Goal: Task Accomplishment & Management: Manage account settings

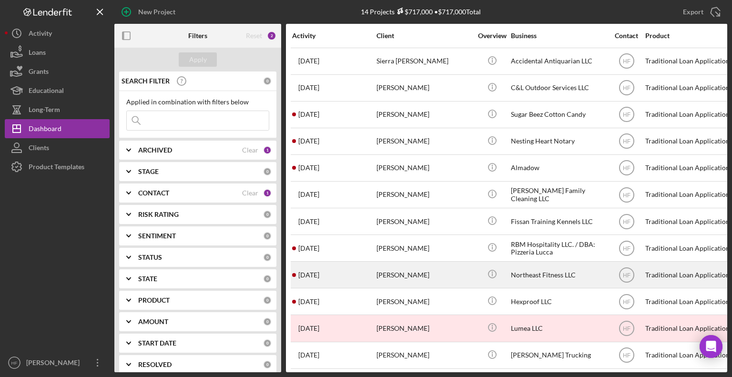
click at [539, 270] on div "Northeast Fitness LLC" at bounding box center [558, 274] width 95 height 25
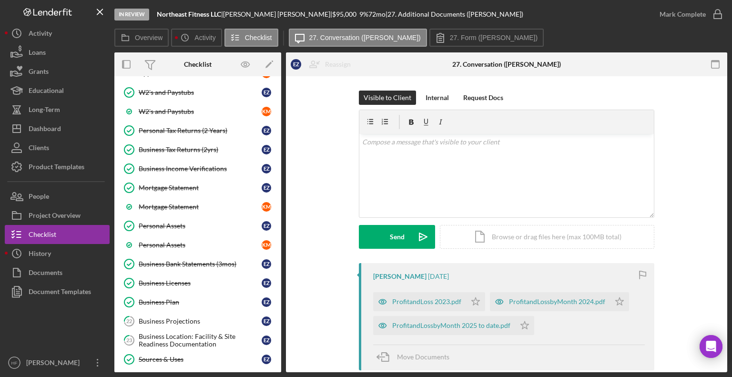
scroll to position [172, 0]
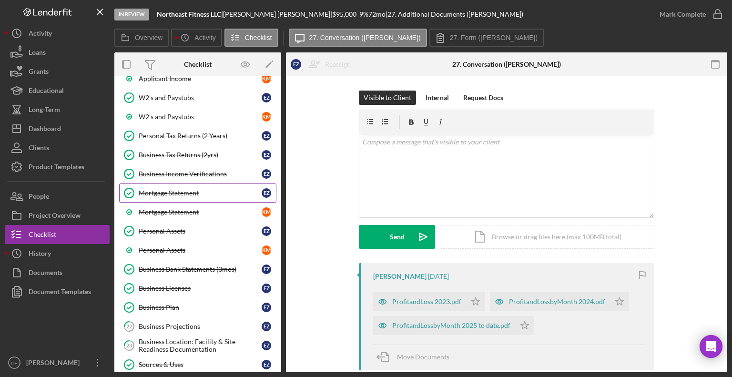
click at [191, 192] on div "Mortgage Statement" at bounding box center [200, 193] width 123 height 8
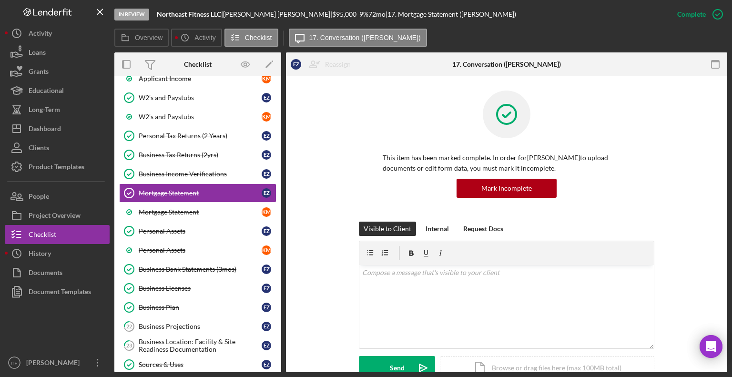
click at [727, 143] on div "In Review Northeast Fitness LLC | [PERSON_NAME] | $95,000 $95,000 9 % 72 mo | 1…" at bounding box center [366, 188] width 732 height 377
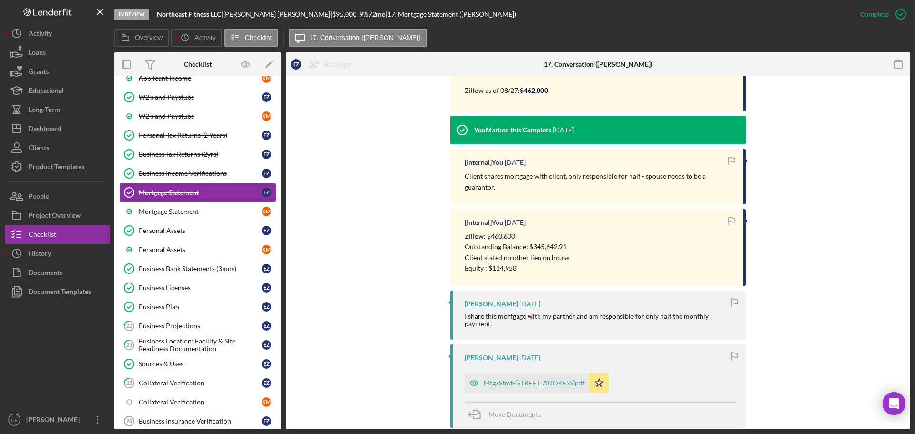
scroll to position [341, 0]
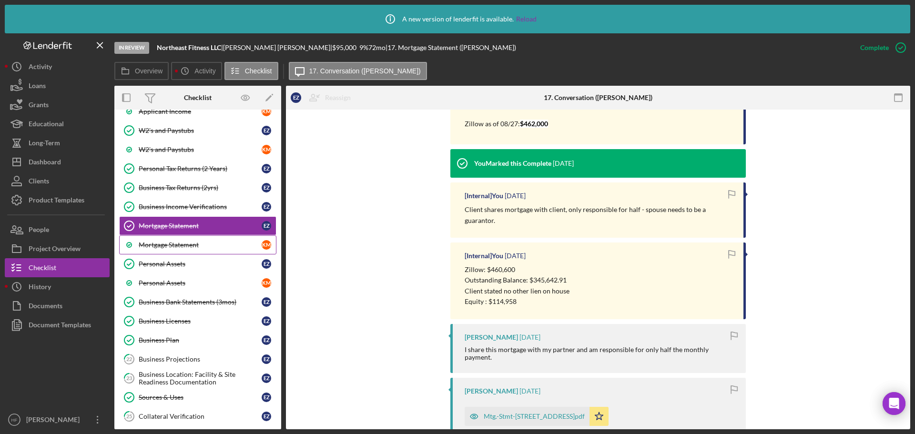
drag, startPoint x: 200, startPoint y: 240, endPoint x: 195, endPoint y: 246, distance: 7.5
click at [200, 241] on link "Mortgage Statement K M" at bounding box center [197, 244] width 157 height 19
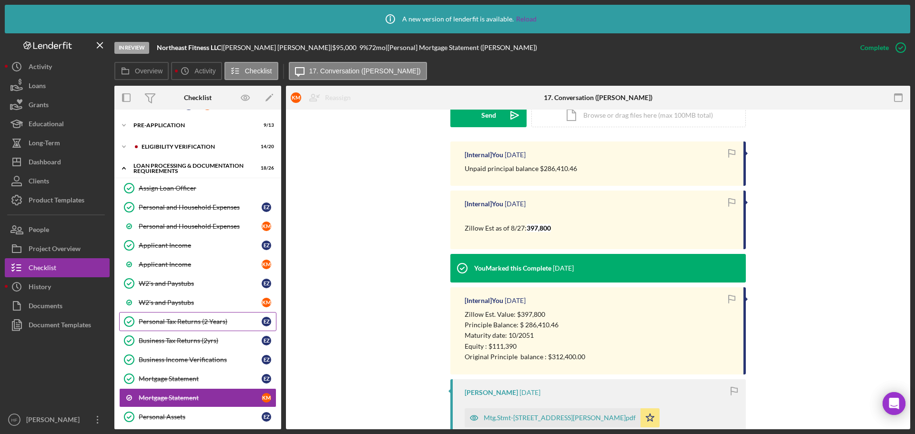
scroll to position [48, 0]
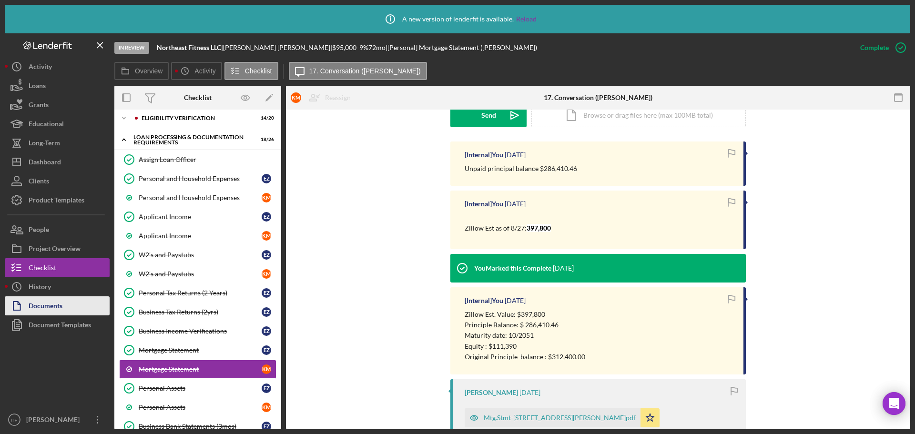
click at [39, 306] on div "Documents" at bounding box center [46, 306] width 34 height 21
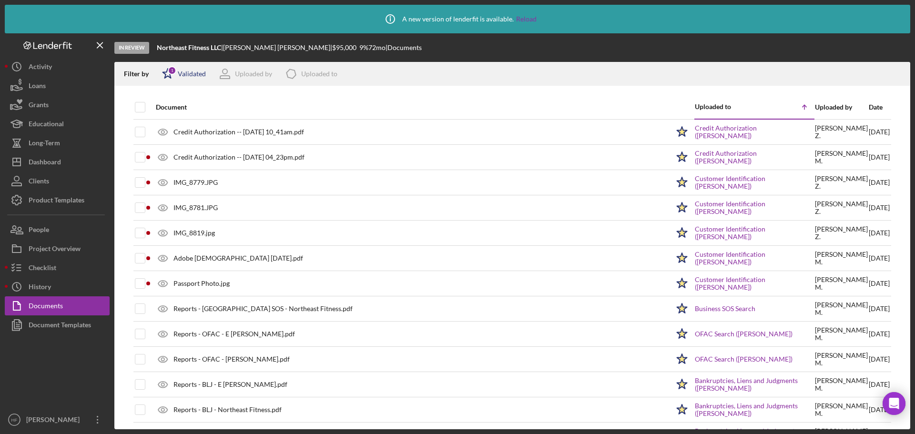
click at [189, 75] on div "Validated" at bounding box center [192, 74] width 28 height 8
click at [169, 109] on input "checkbox" at bounding box center [167, 109] width 10 height 10
checkbox input "false"
click at [439, 64] on div "Filter by Icon/Star Validated Uploaded by Icon/Product Uploaded to Icon/Clear A…" at bounding box center [512, 74] width 796 height 24
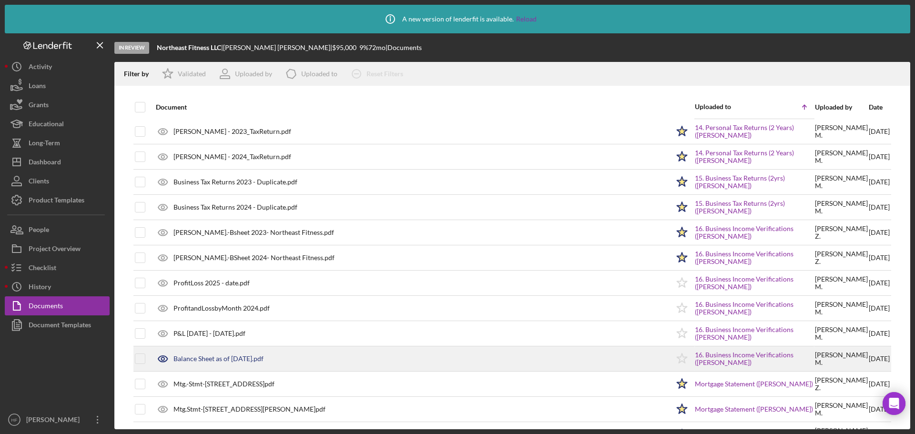
scroll to position [906, 0]
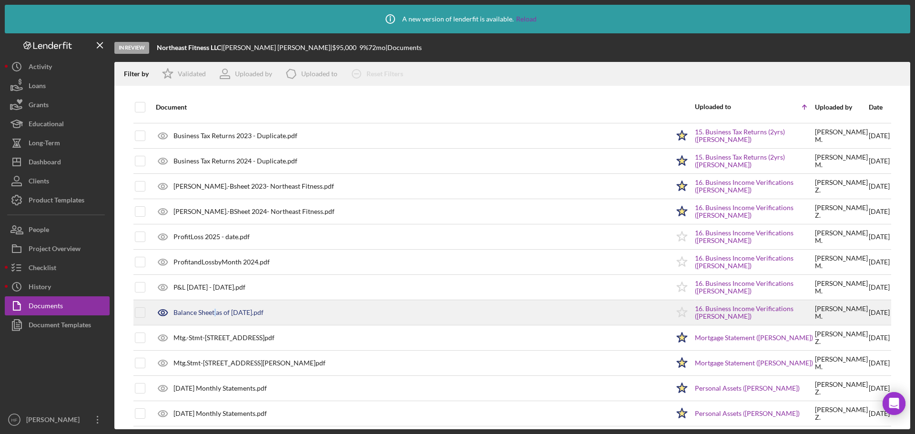
click at [216, 312] on div "Balance Sheet as of [DATE].pdf" at bounding box center [218, 313] width 90 height 8
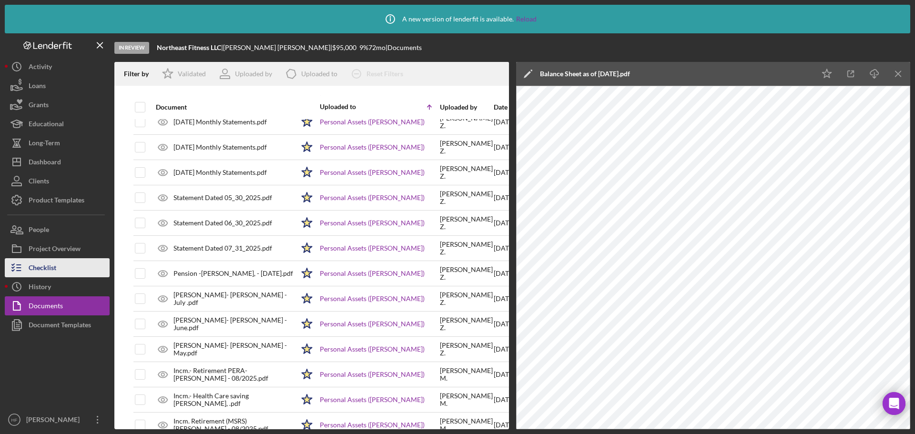
scroll to position [1192, 0]
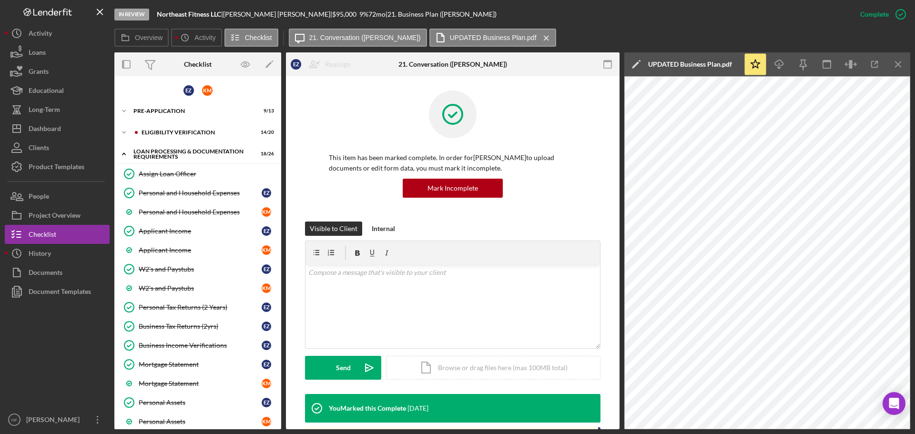
scroll to position [1253, 0]
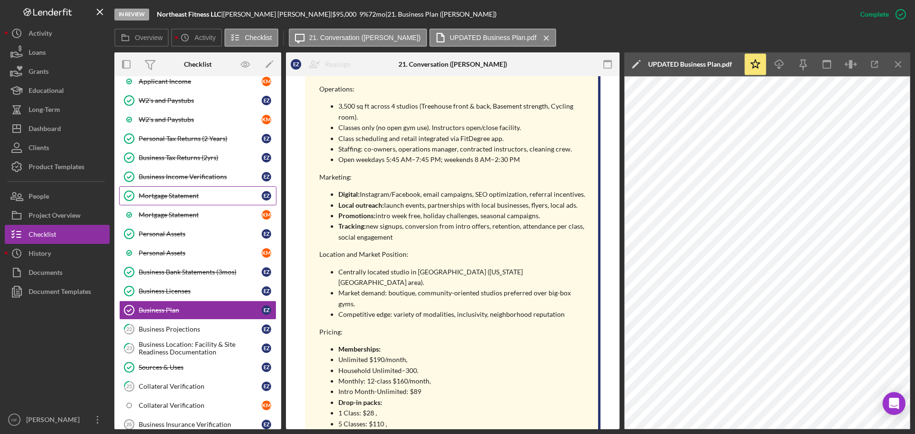
click at [219, 202] on link "Mortgage Statement Mortgage Statement E Z" at bounding box center [197, 195] width 157 height 19
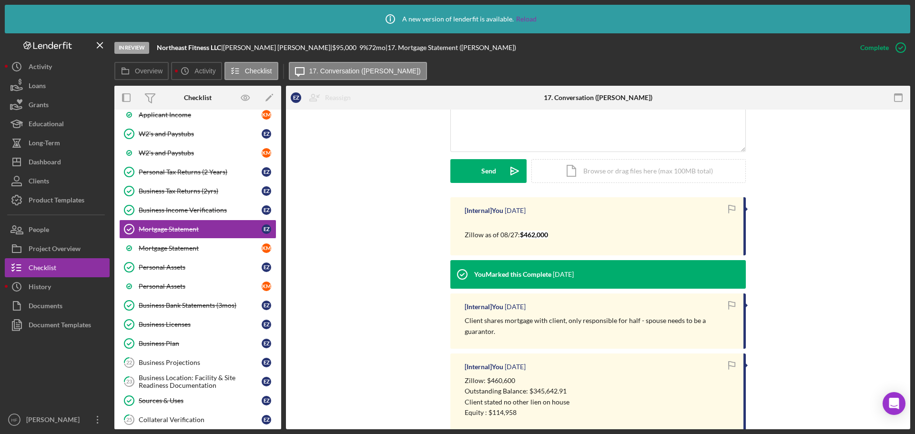
scroll to position [286, 0]
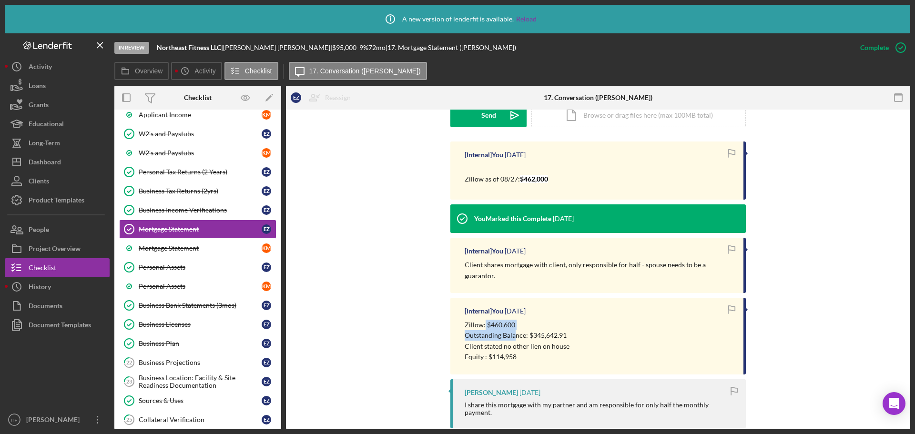
drag, startPoint x: 486, startPoint y: 316, endPoint x: 514, endPoint y: 320, distance: 28.4
click at [514, 320] on div "Zillow: $460,600 Outstanding Balance: $345,642.91 Client stated no other lien o…" at bounding box center [517, 341] width 105 height 43
drag, startPoint x: 517, startPoint y: 179, endPoint x: 561, endPoint y: 182, distance: 44.4
click at [561, 182] on div "Zillow as of 08/27: $462,000" at bounding box center [599, 175] width 269 height 24
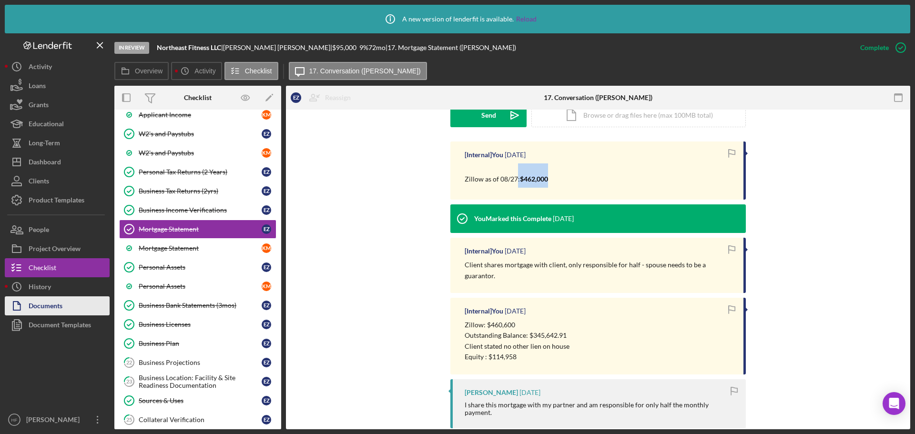
click at [55, 309] on div "Documents" at bounding box center [46, 306] width 34 height 21
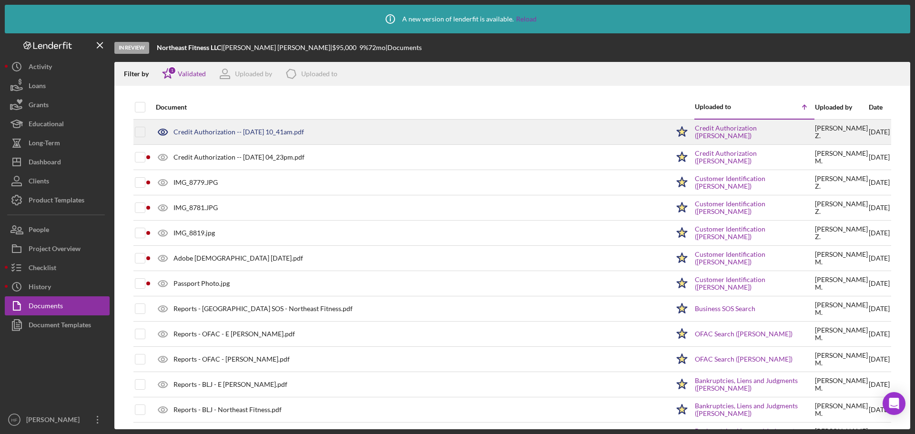
scroll to position [48, 0]
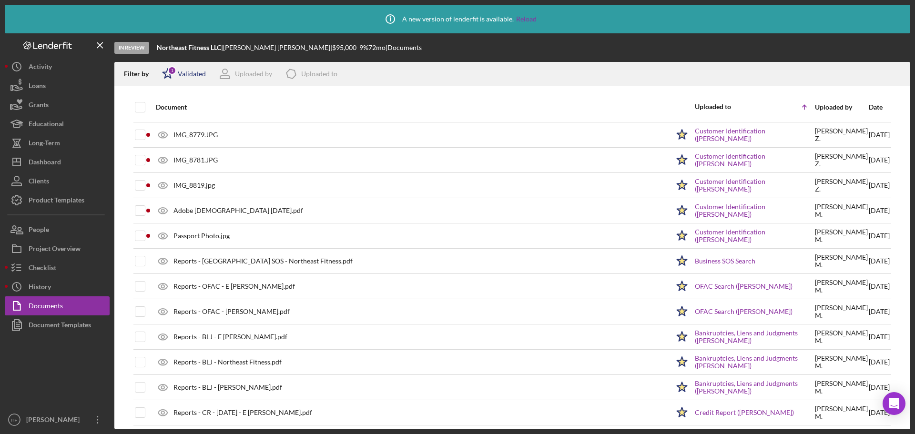
click at [173, 73] on div "1" at bounding box center [172, 70] width 9 height 9
drag, startPoint x: 167, startPoint y: 109, endPoint x: 184, endPoint y: 111, distance: 17.3
click at [167, 109] on input "checkbox" at bounding box center [167, 109] width 10 height 10
checkbox input "false"
drag, startPoint x: 817, startPoint y: 96, endPoint x: 837, endPoint y: 98, distance: 20.1
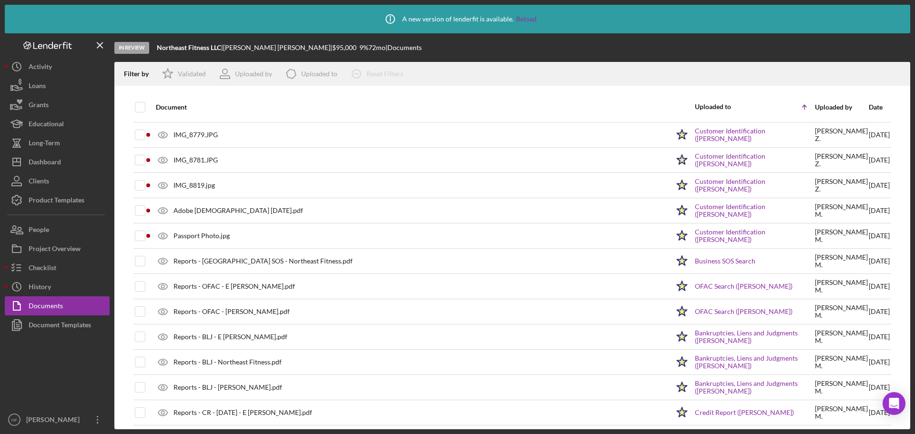
click at [817, 96] on div "Uploaded by" at bounding box center [841, 107] width 53 height 23
click at [869, 109] on div "Date" at bounding box center [879, 107] width 21 height 8
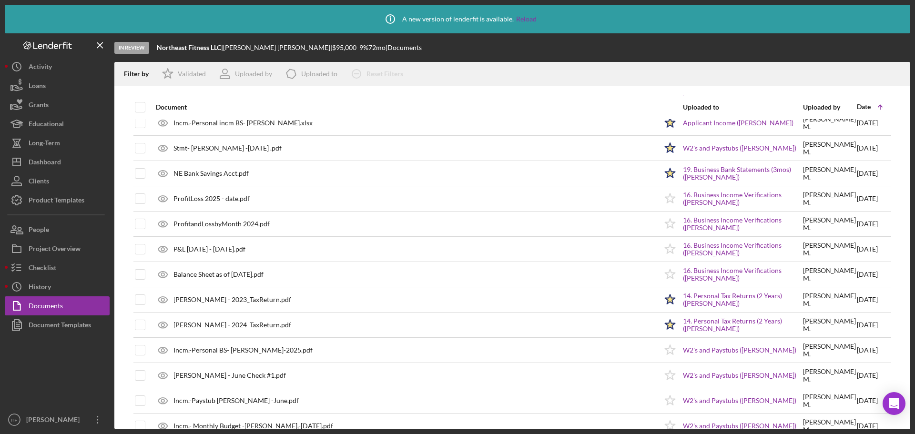
scroll to position [383, 0]
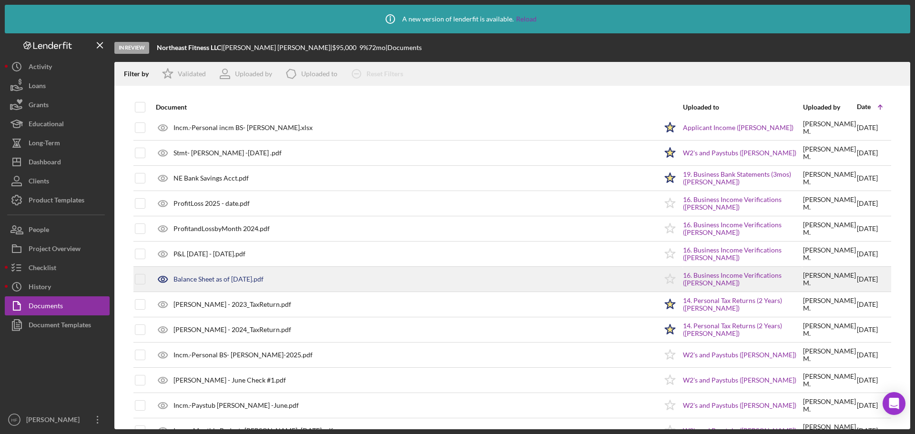
click at [305, 279] on div "Balance Sheet as of [DATE].pdf" at bounding box center [404, 279] width 506 height 24
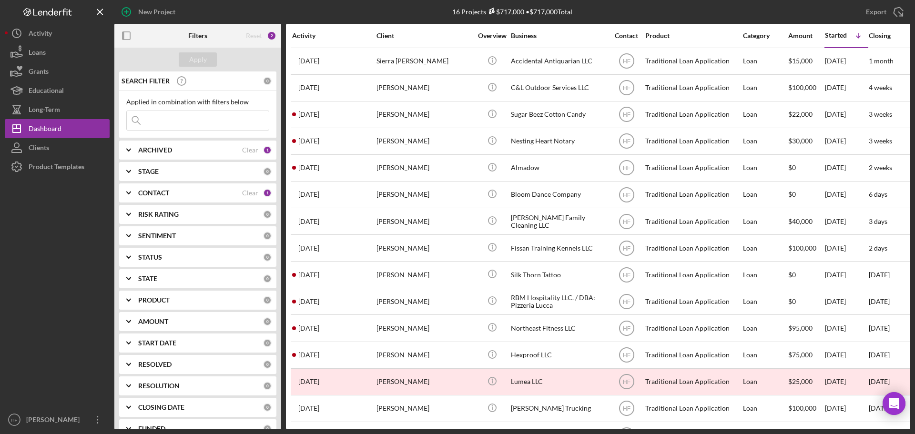
scroll to position [58, 146]
